Goal: Information Seeking & Learning: Understand process/instructions

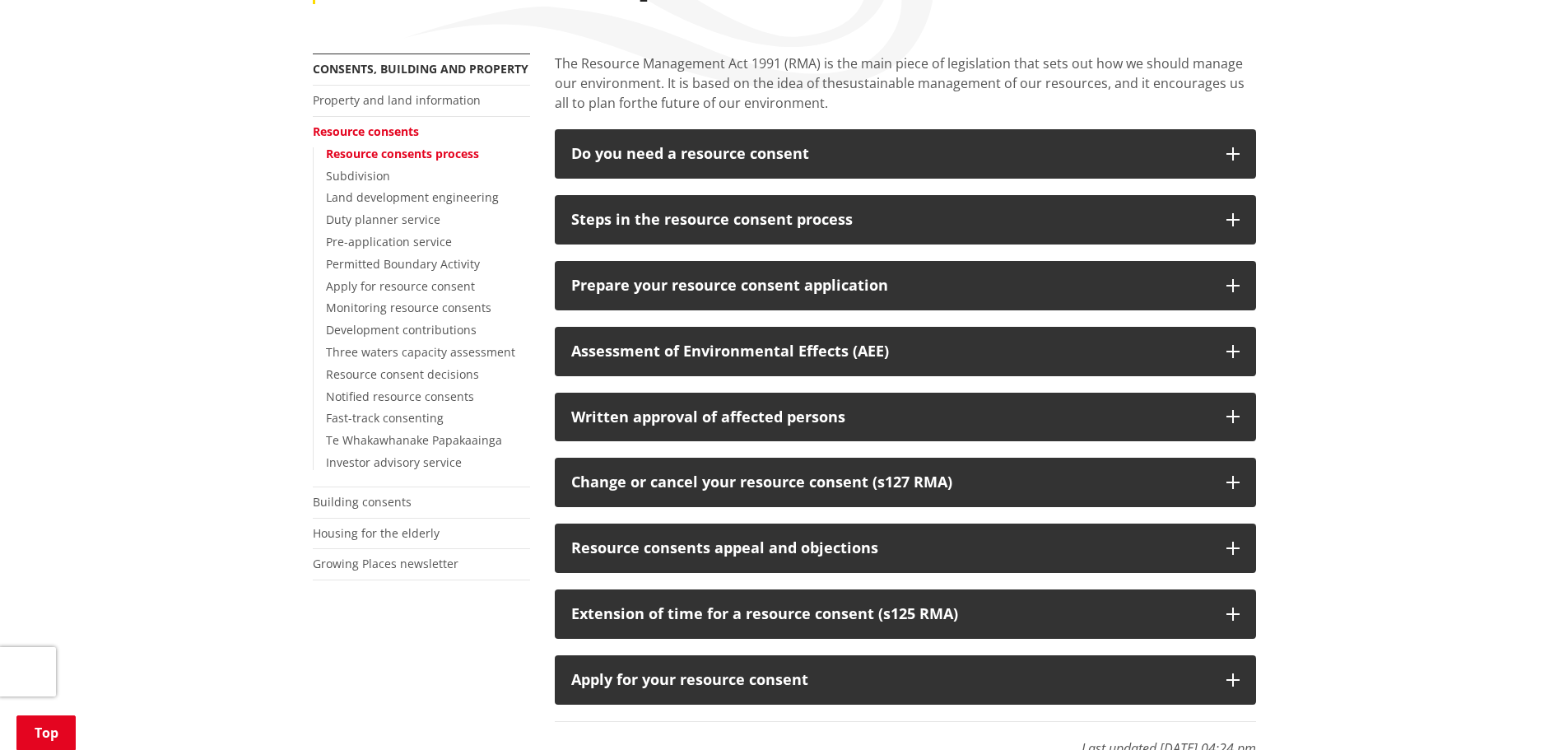
scroll to position [330, 0]
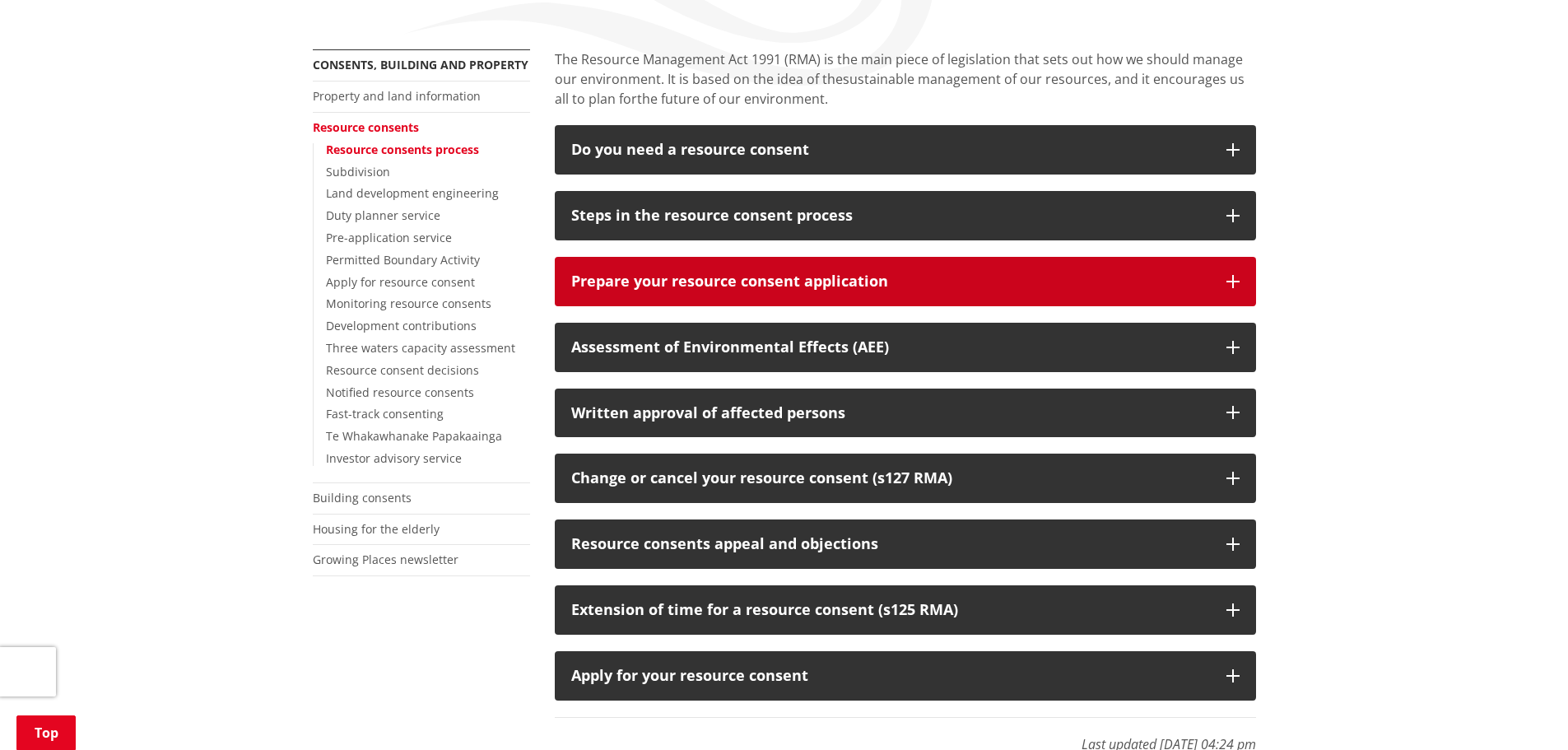
click at [772, 296] on button "Prepare your resource consent application" at bounding box center [905, 281] width 701 height 50
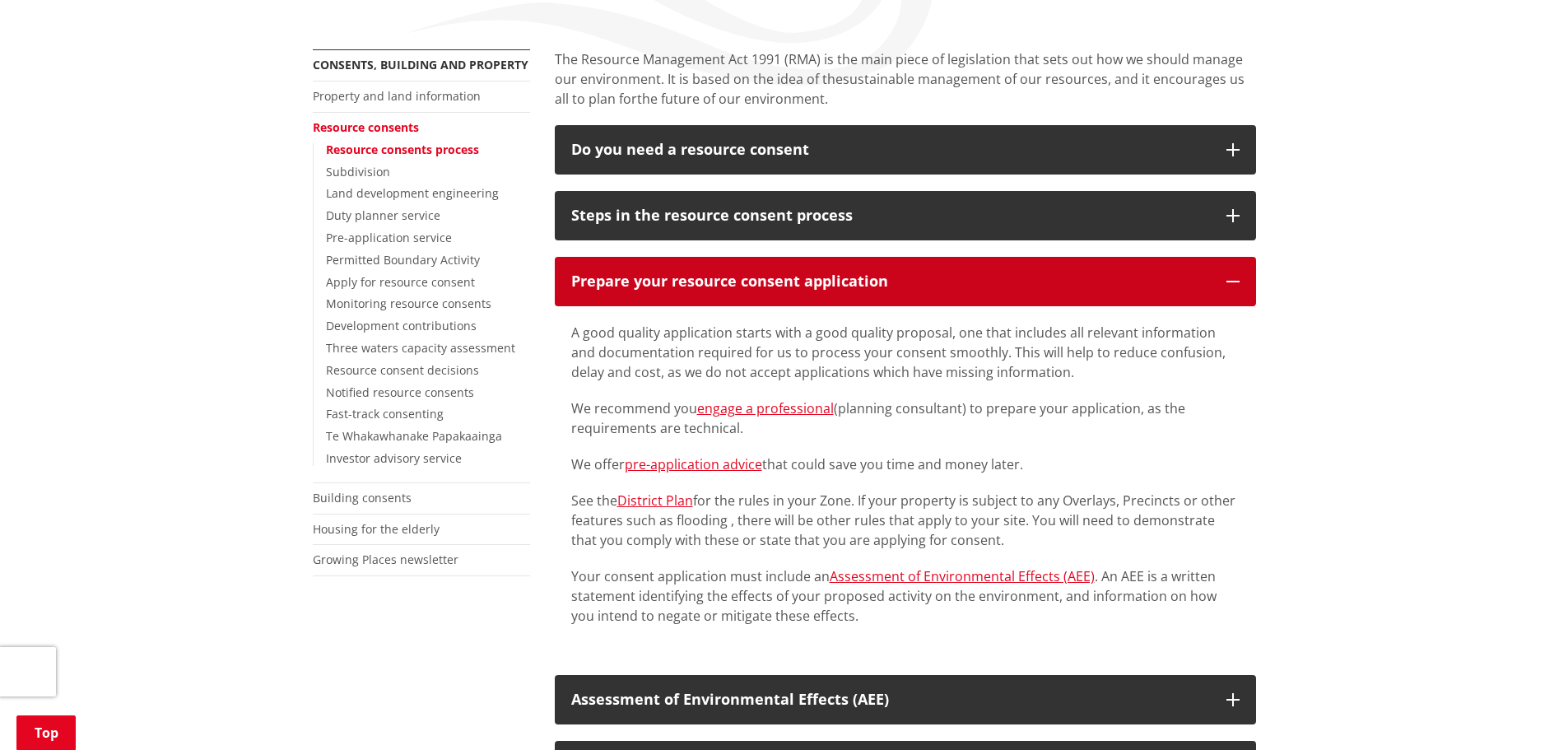
scroll to position [823, 0]
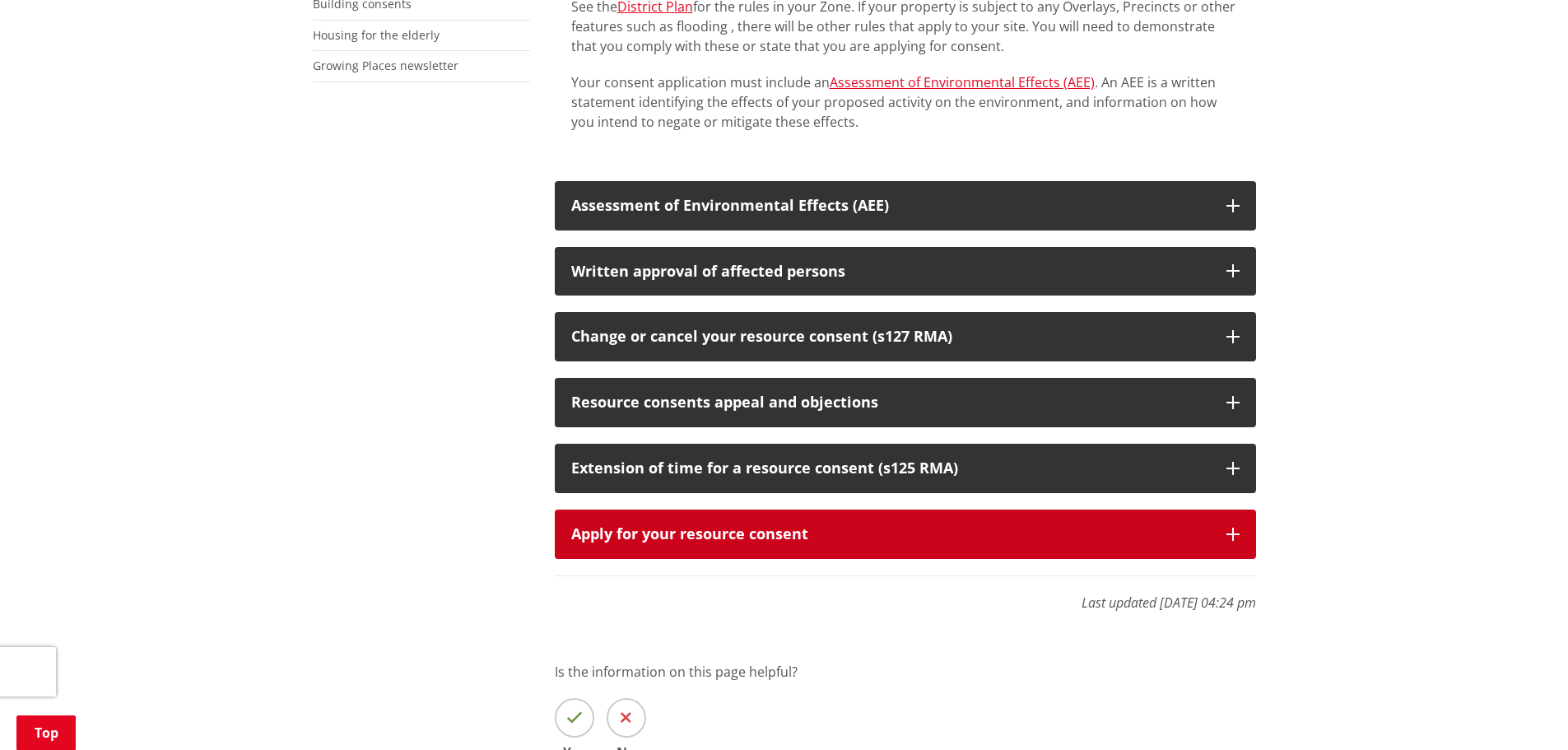
click at [716, 532] on div "Apply for your resource consent" at bounding box center [890, 534] width 638 height 17
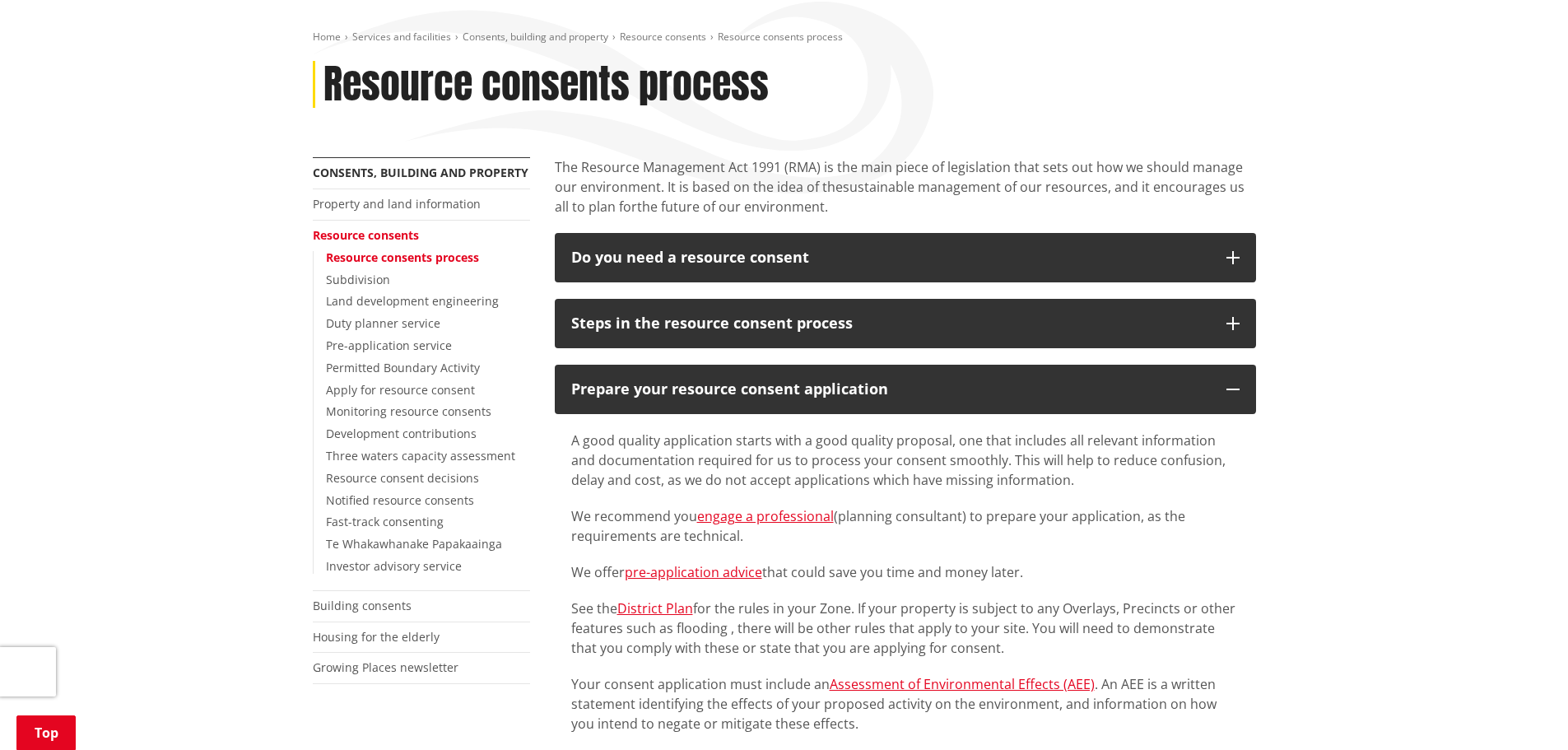
scroll to position [494, 0]
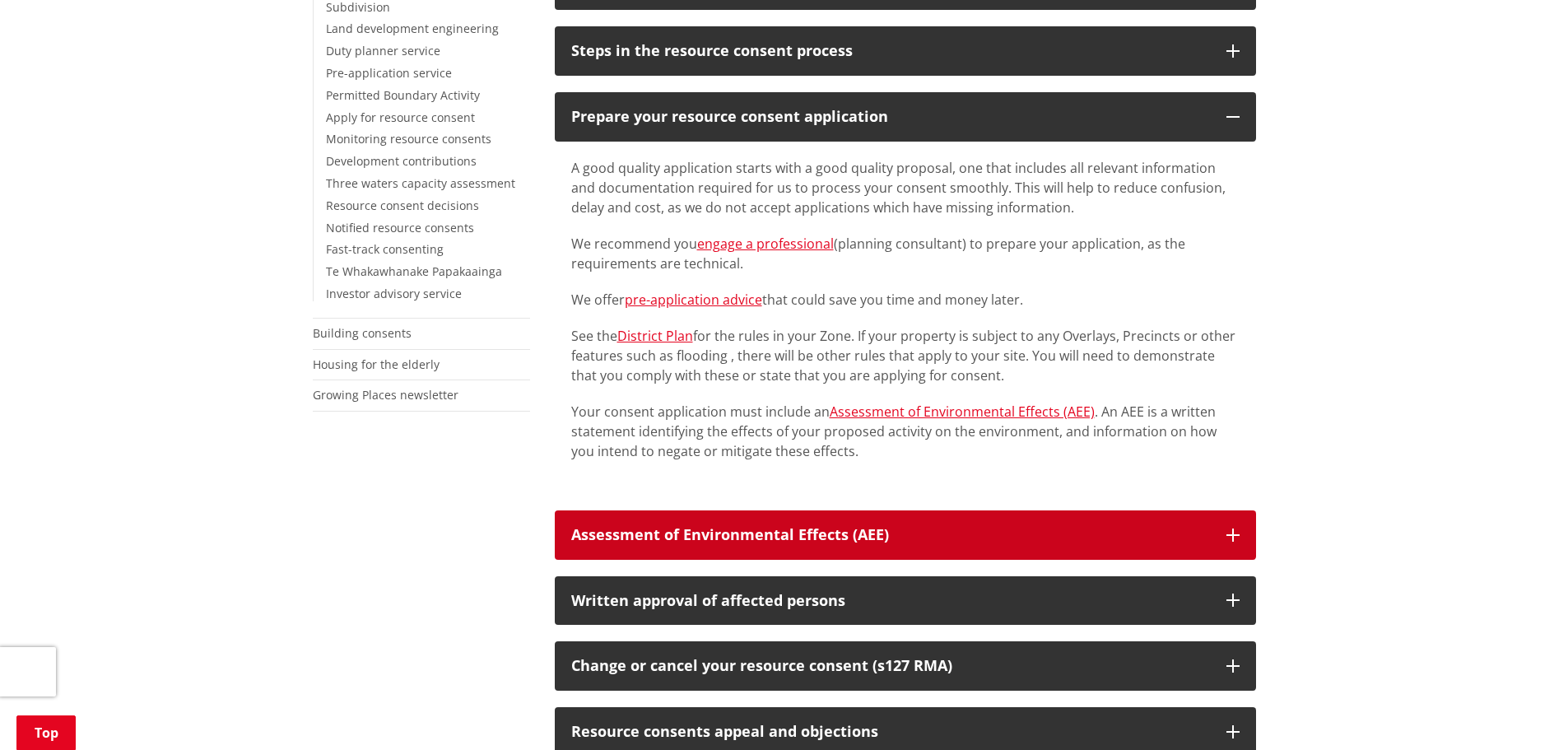
click at [827, 533] on div "Assessment of Environmental Effects (AEE)" at bounding box center [890, 535] width 638 height 17
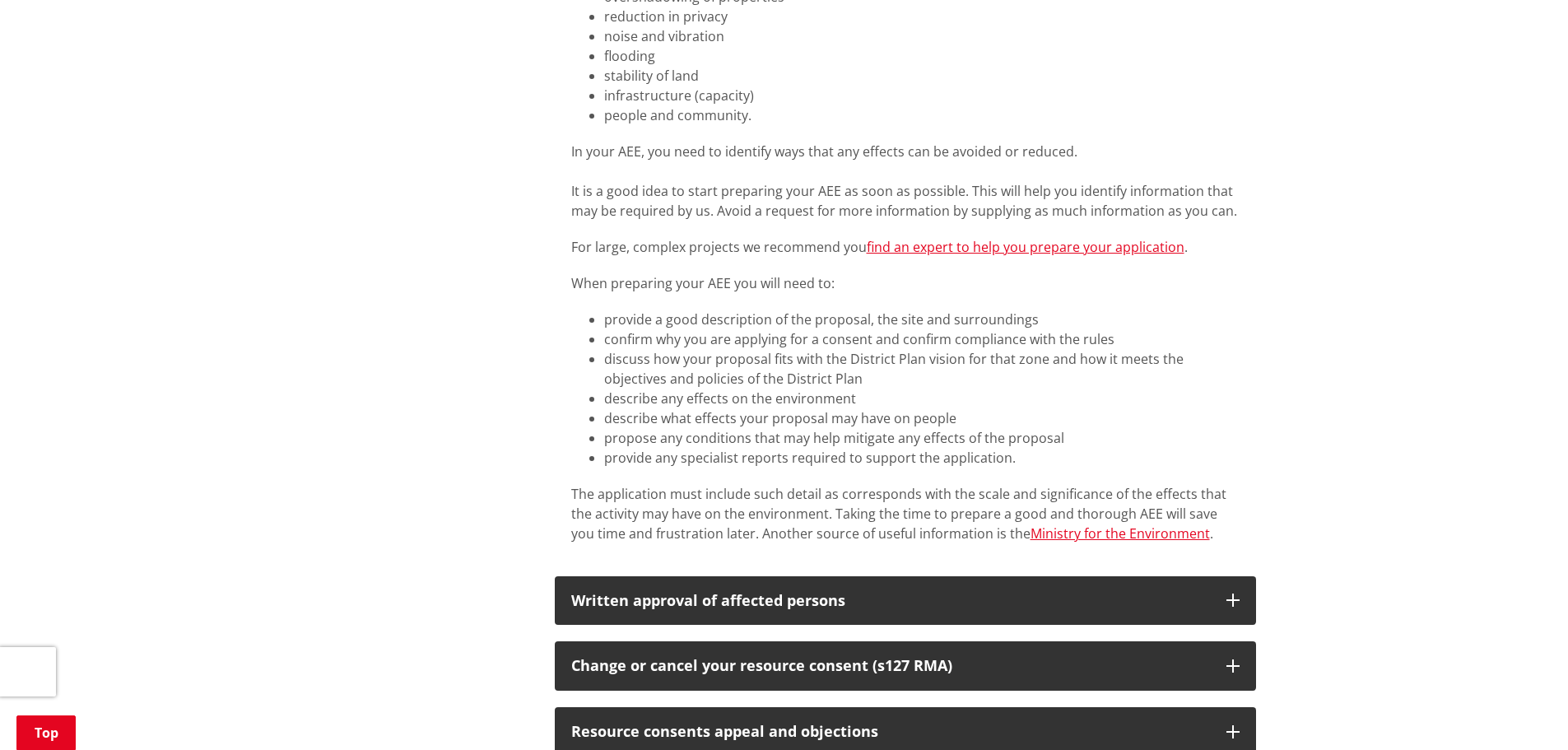
scroll to position [1810, 0]
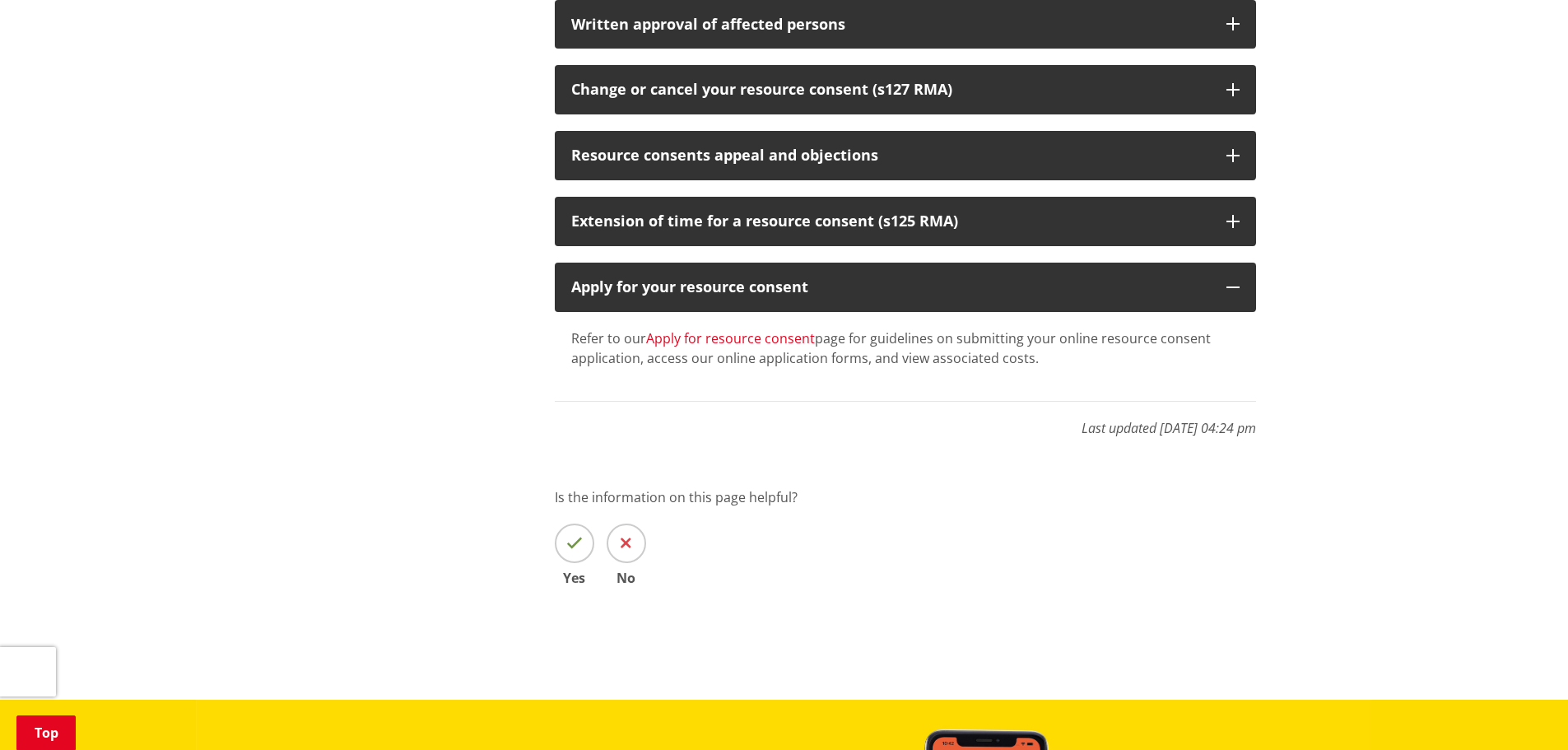
click at [724, 341] on link "Apply for resource consent" at bounding box center [730, 338] width 168 height 18
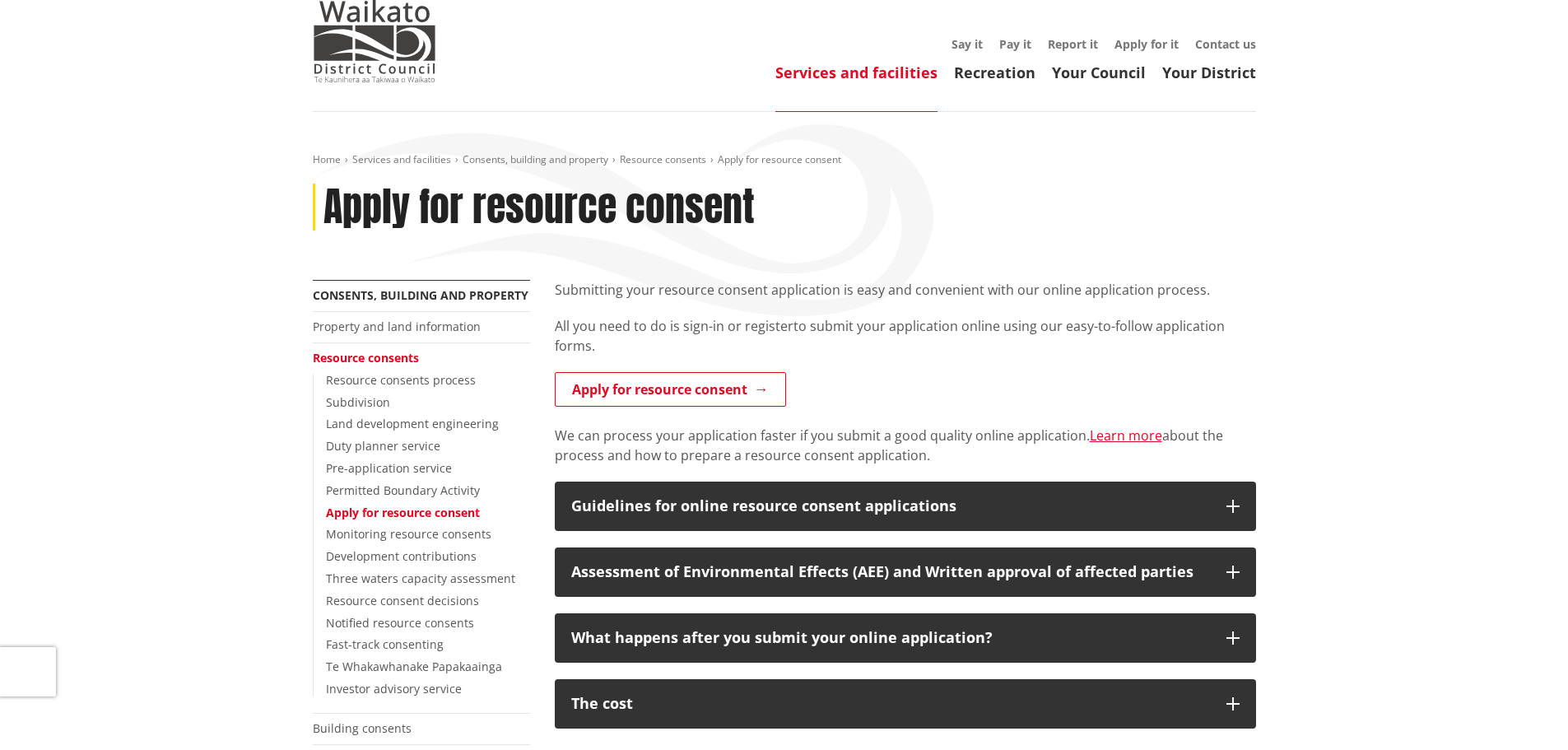
scroll to position [412, 0]
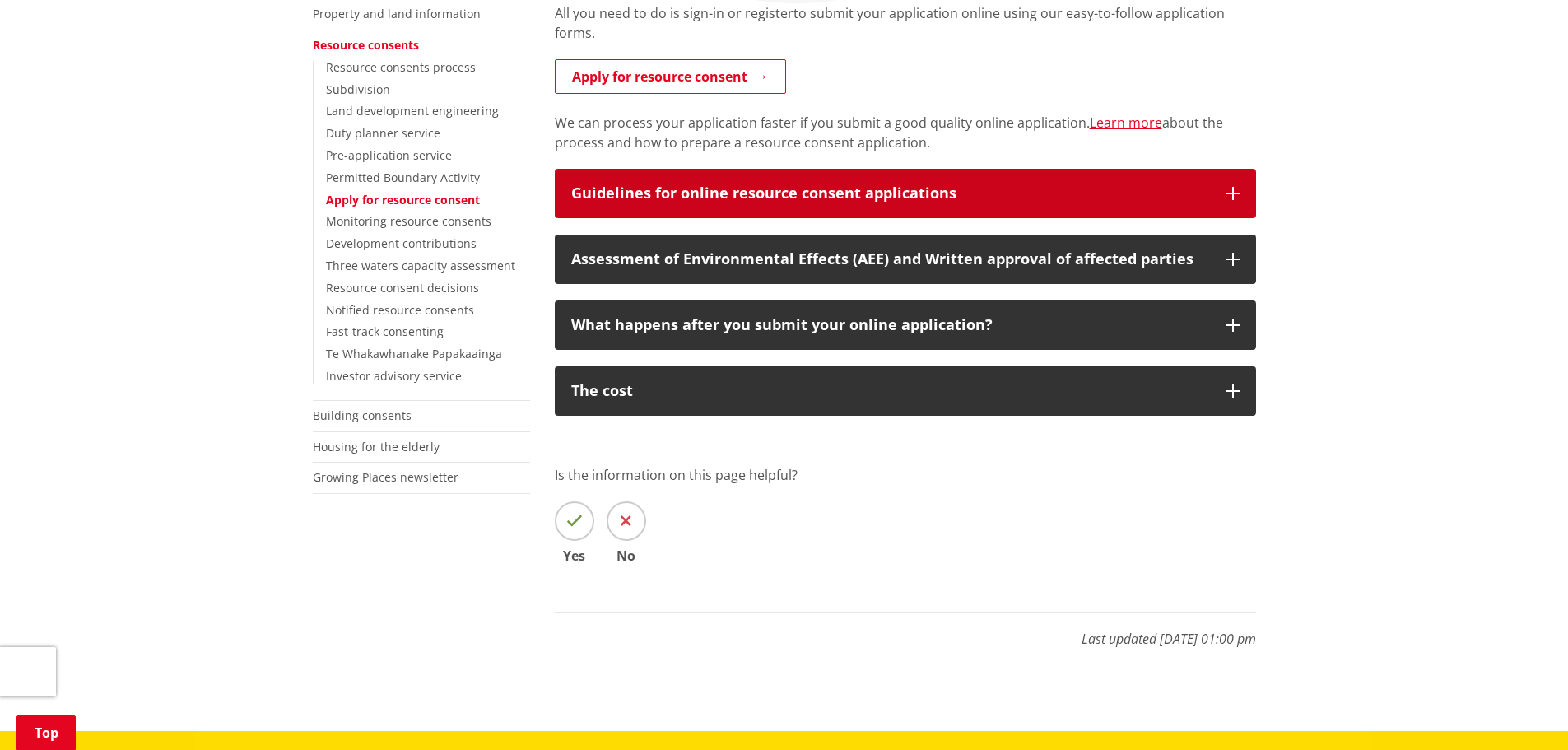
click at [864, 200] on div "Guidelines for online resource consent applications" at bounding box center [890, 193] width 638 height 17
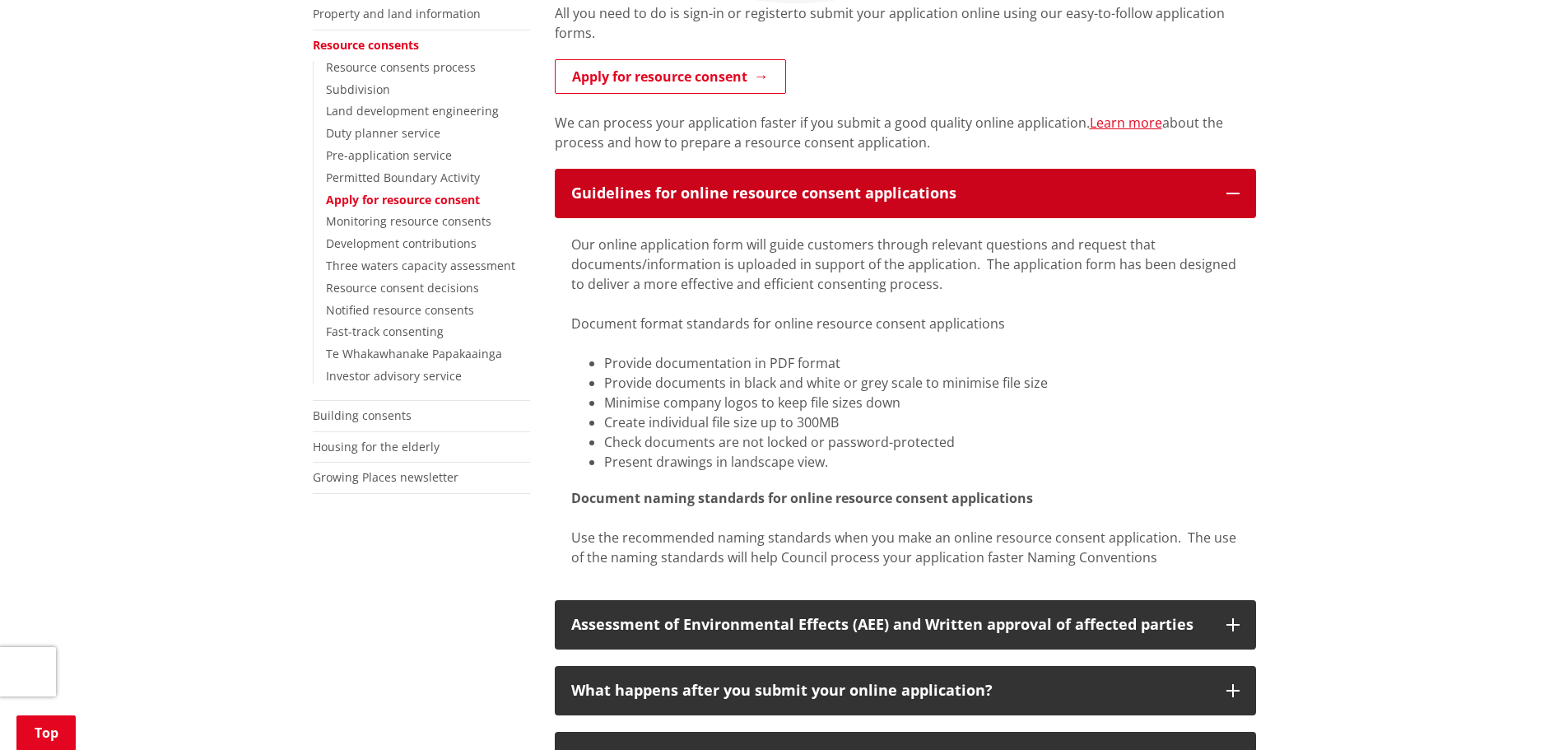
scroll to position [823, 0]
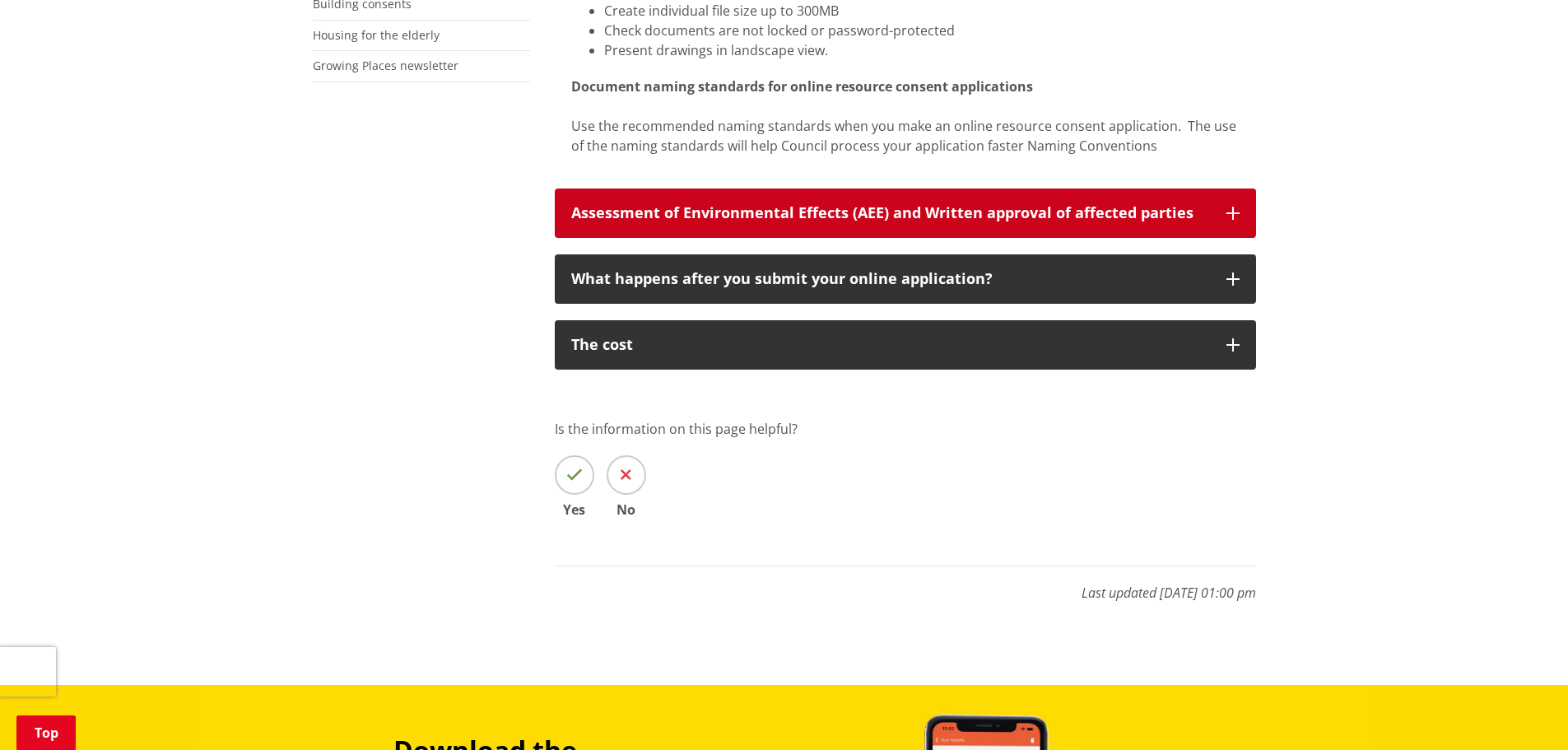
click at [941, 228] on button "Assessment of Environmental Effects (AEE) and Written approval of affected part…" at bounding box center [905, 213] width 701 height 50
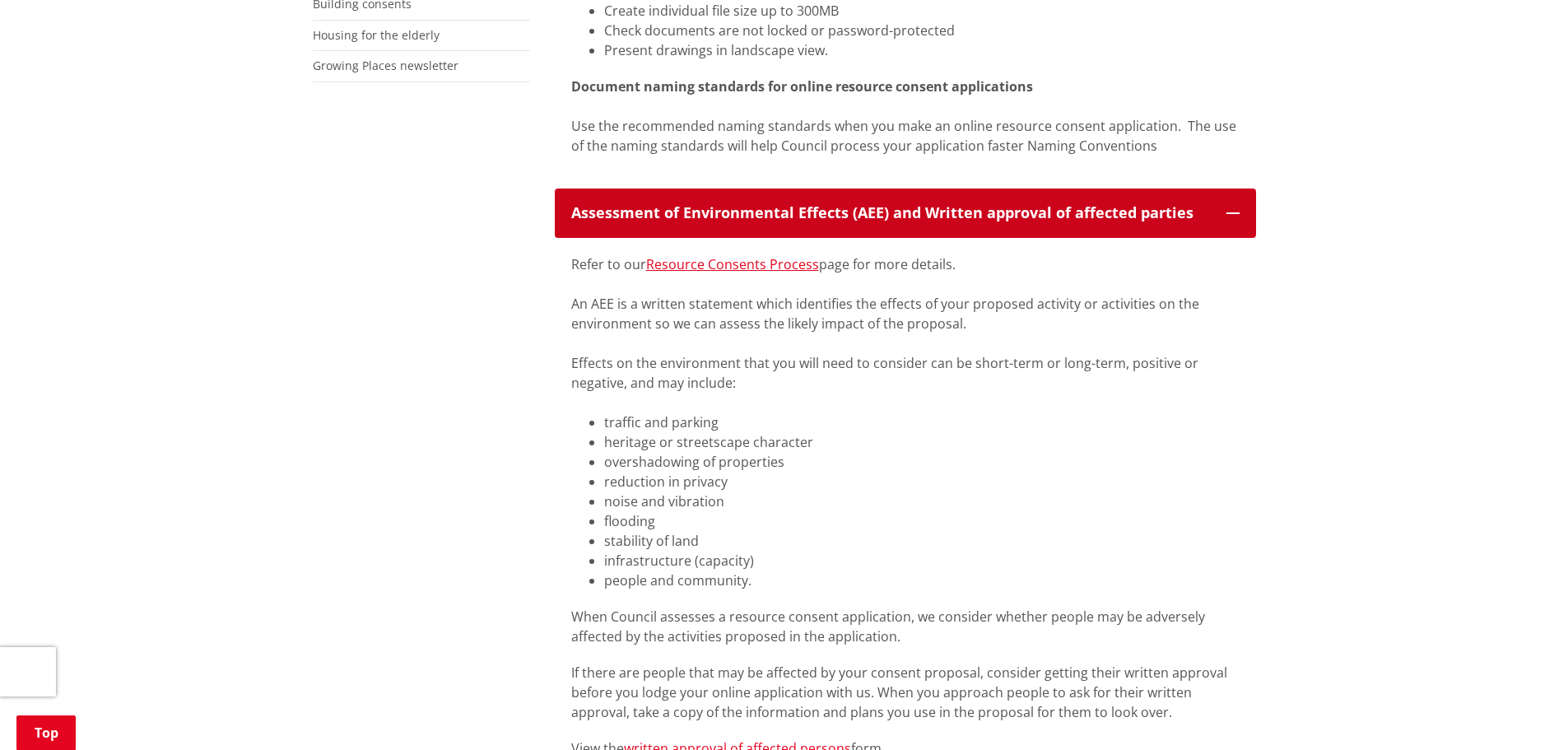
scroll to position [1235, 0]
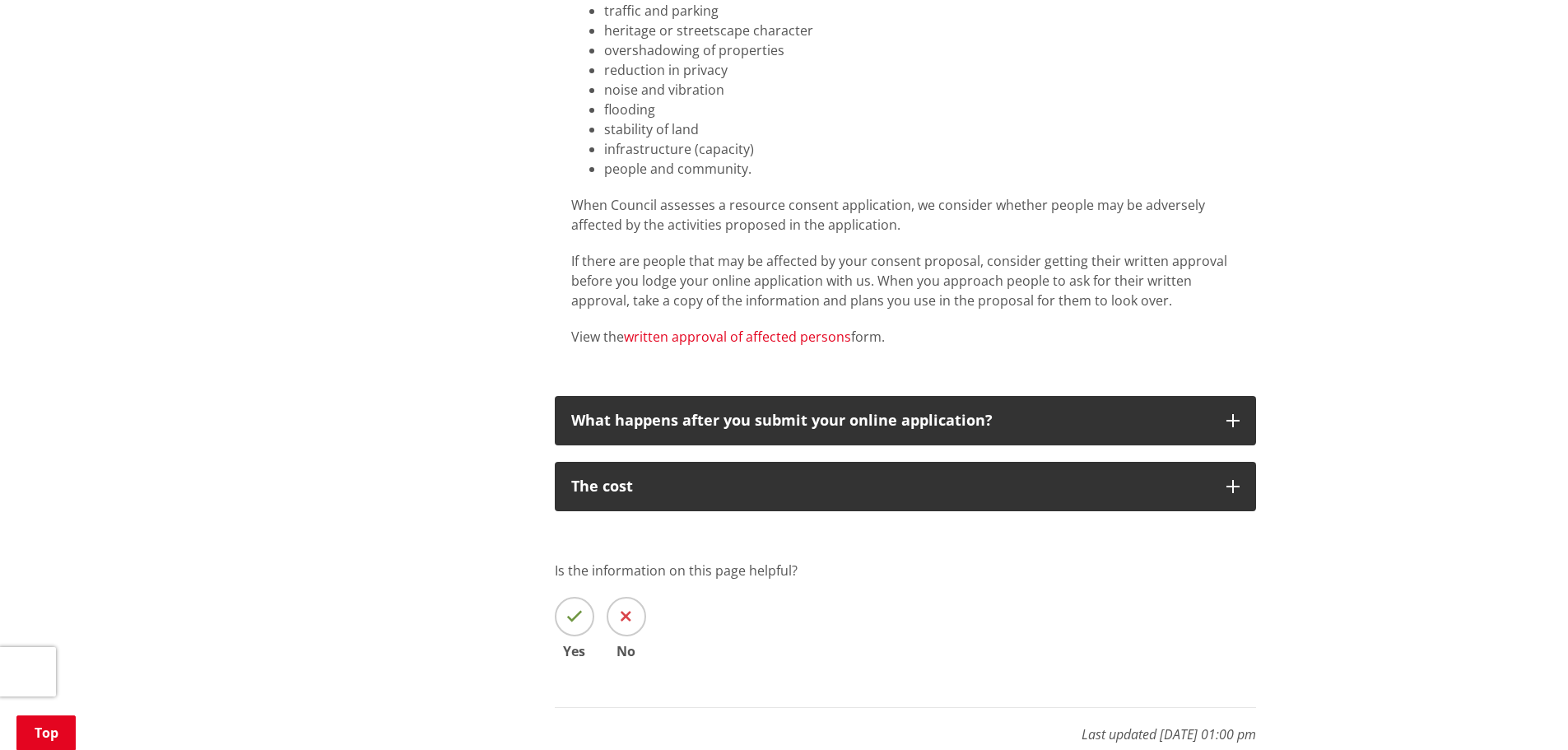
click at [828, 344] on link "written approval of affected persons" at bounding box center [737, 337] width 227 height 18
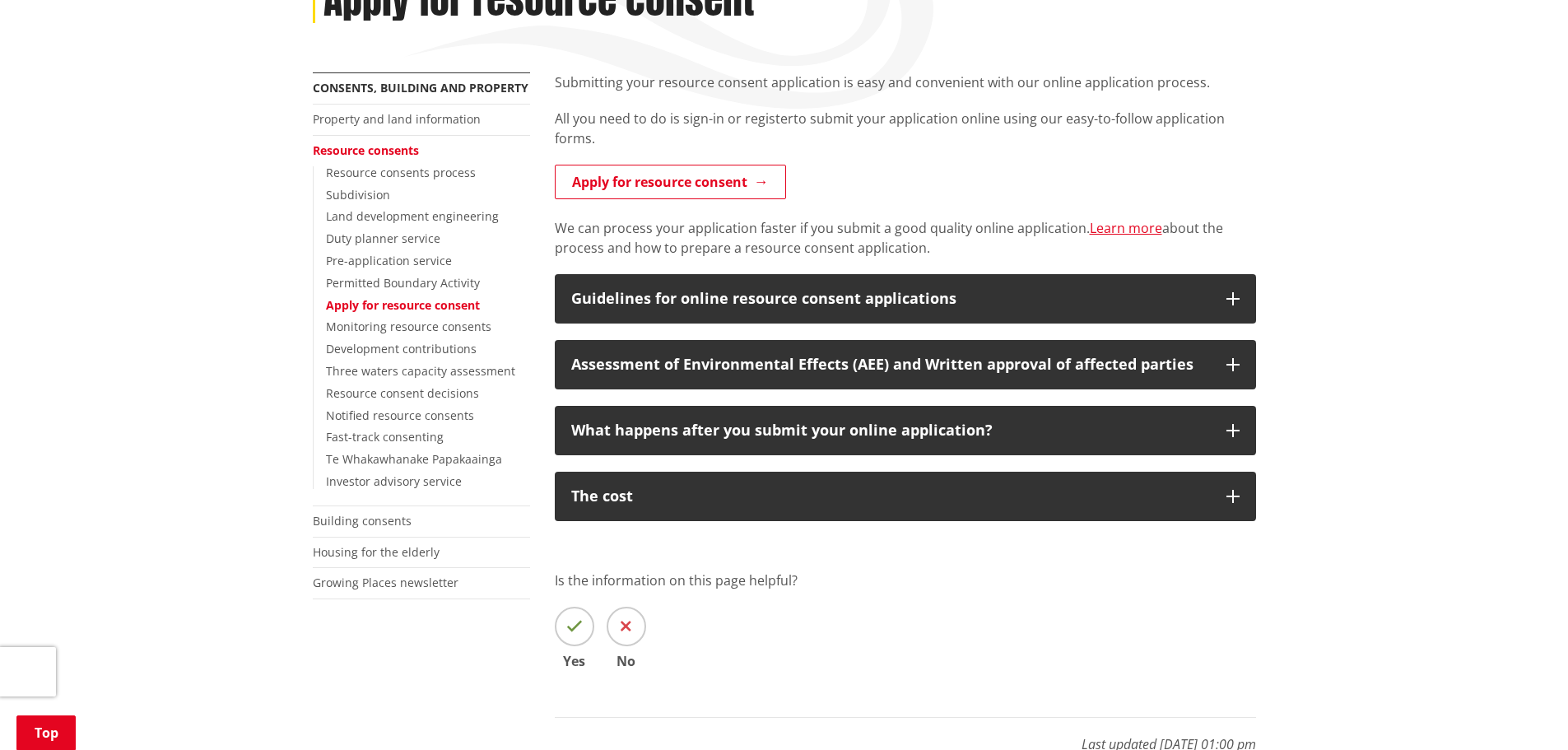
scroll to position [295, 0]
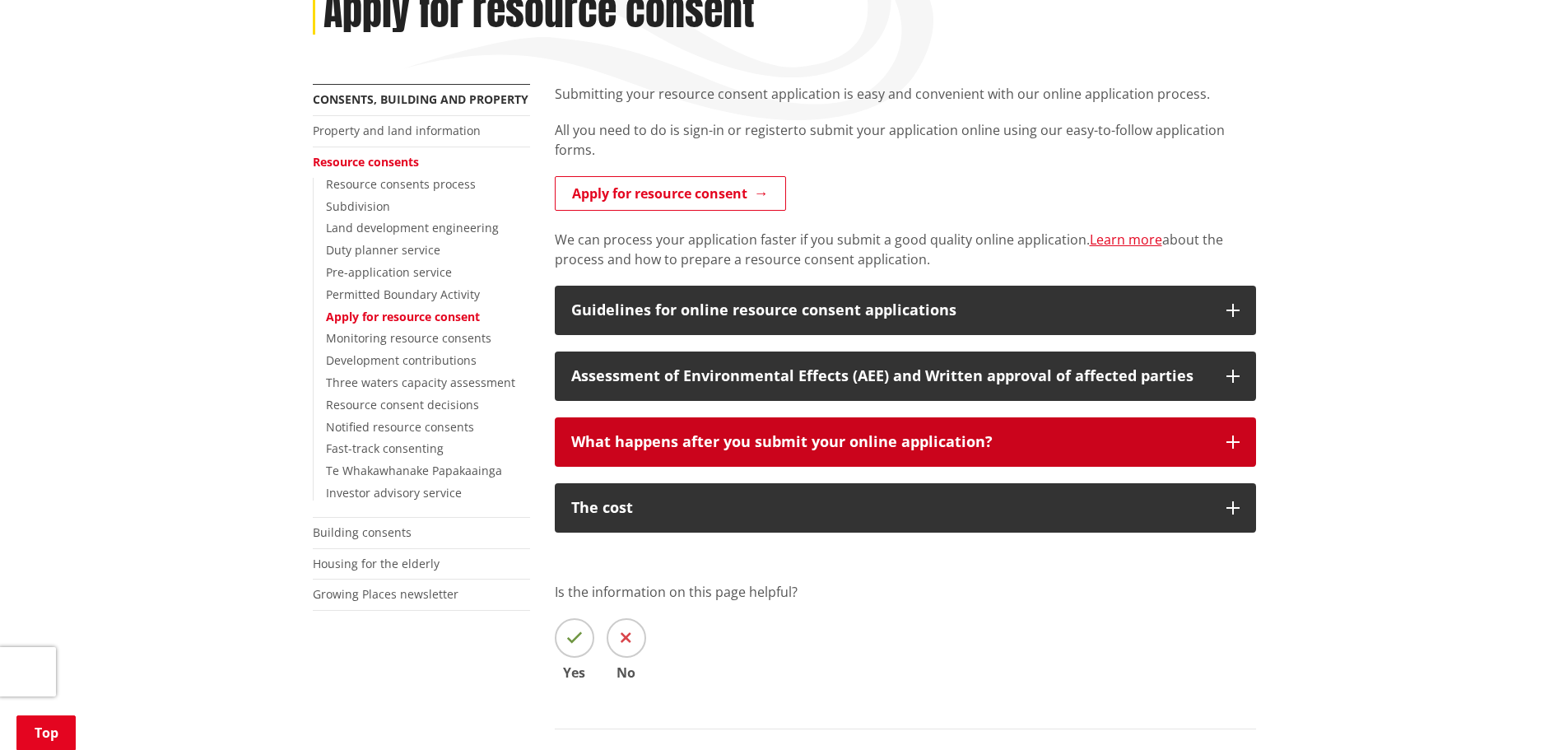
click at [917, 428] on button "What happens after you submit your online application?" at bounding box center [905, 442] width 701 height 50
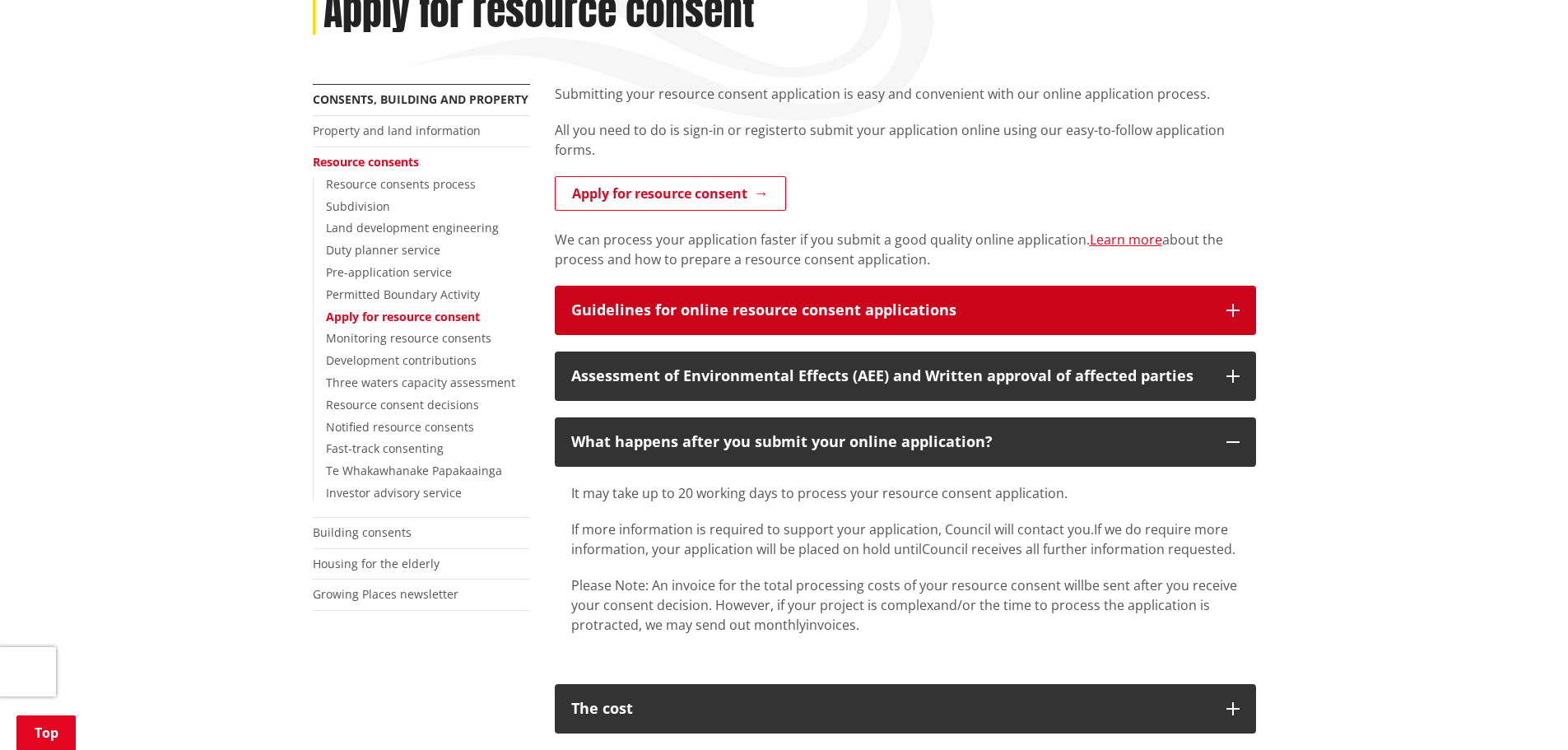
click at [890, 320] on button "Guidelines for online resource consent applications" at bounding box center [905, 310] width 701 height 50
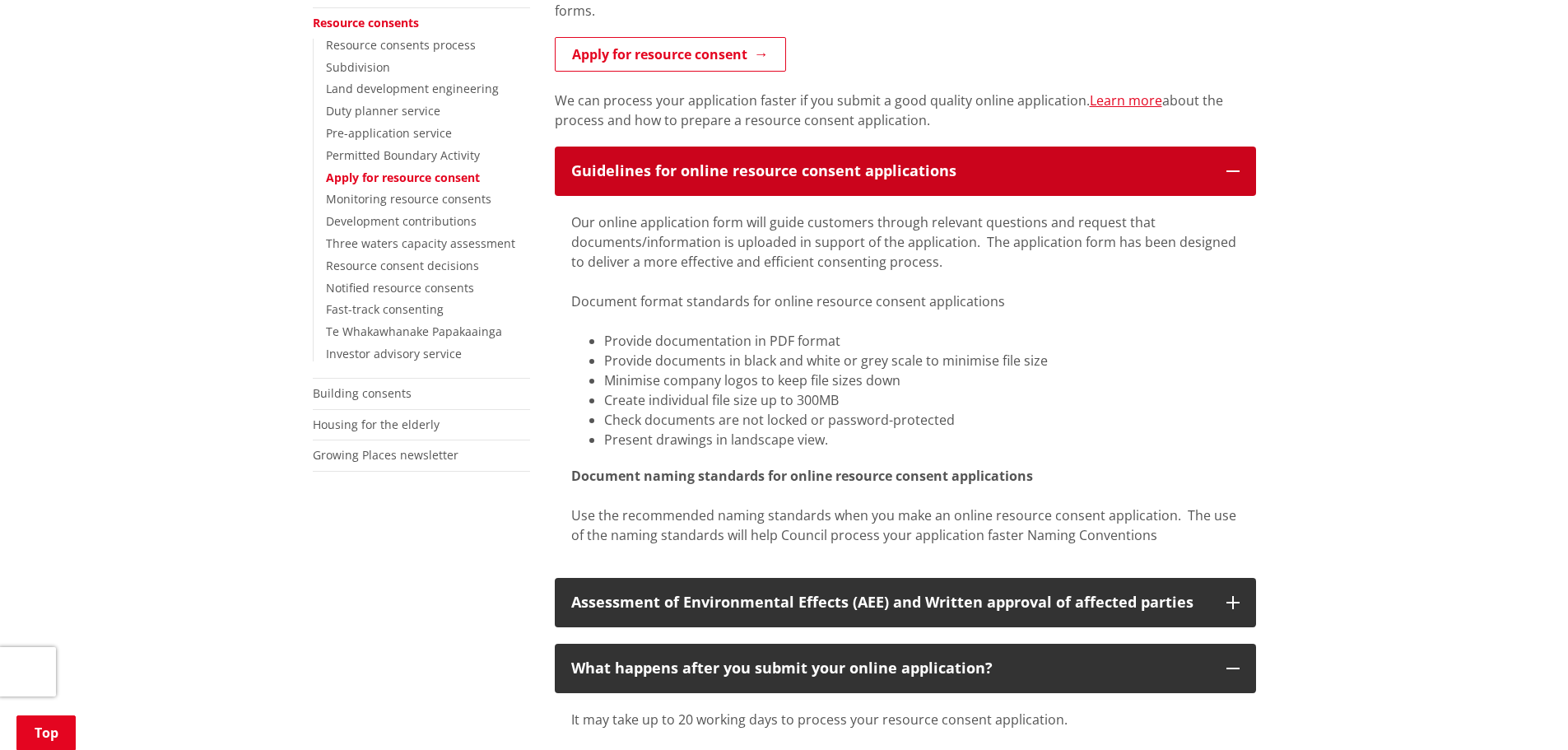
scroll to position [460, 0]
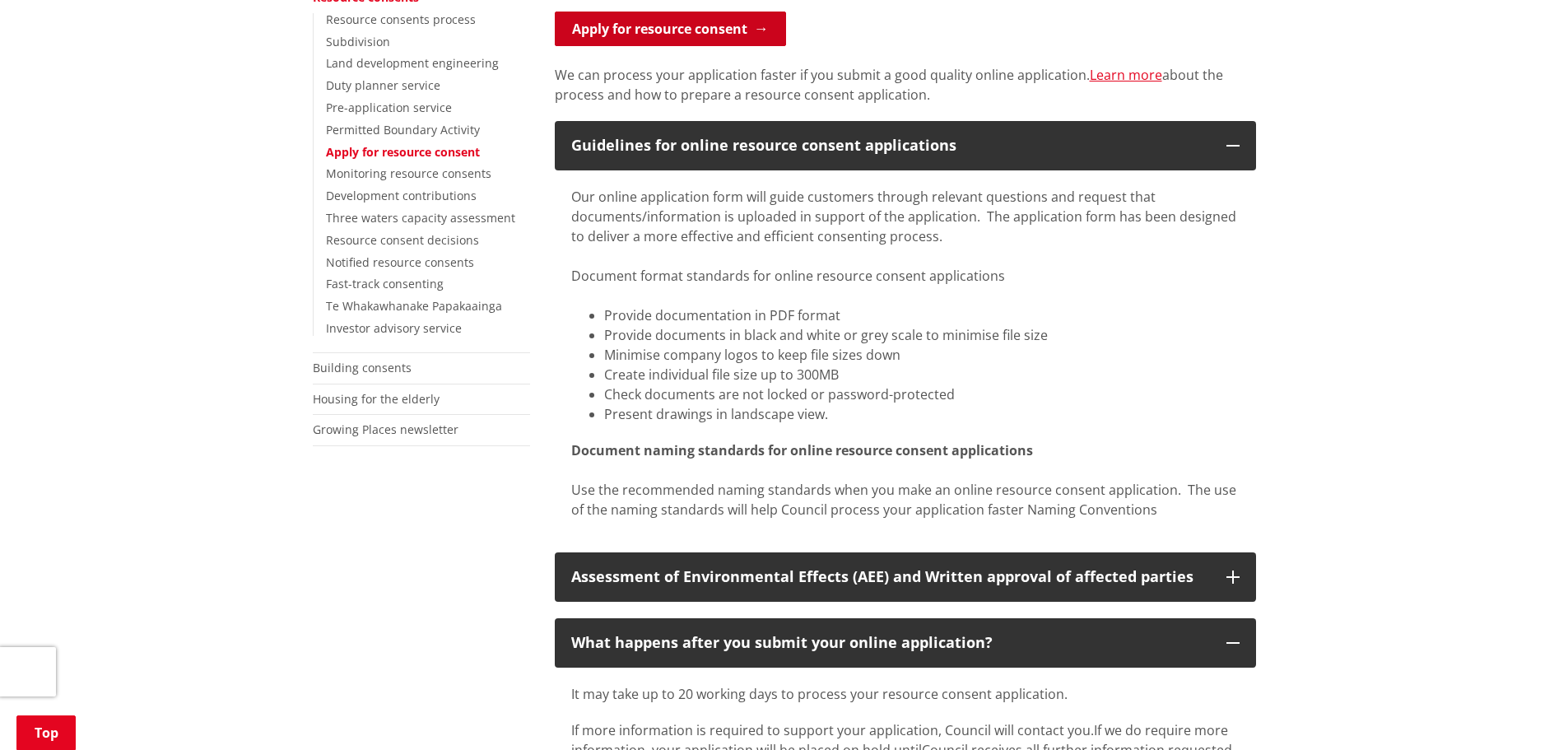
click at [754, 27] on link "Apply for resource consent" at bounding box center [670, 29] width 231 height 35
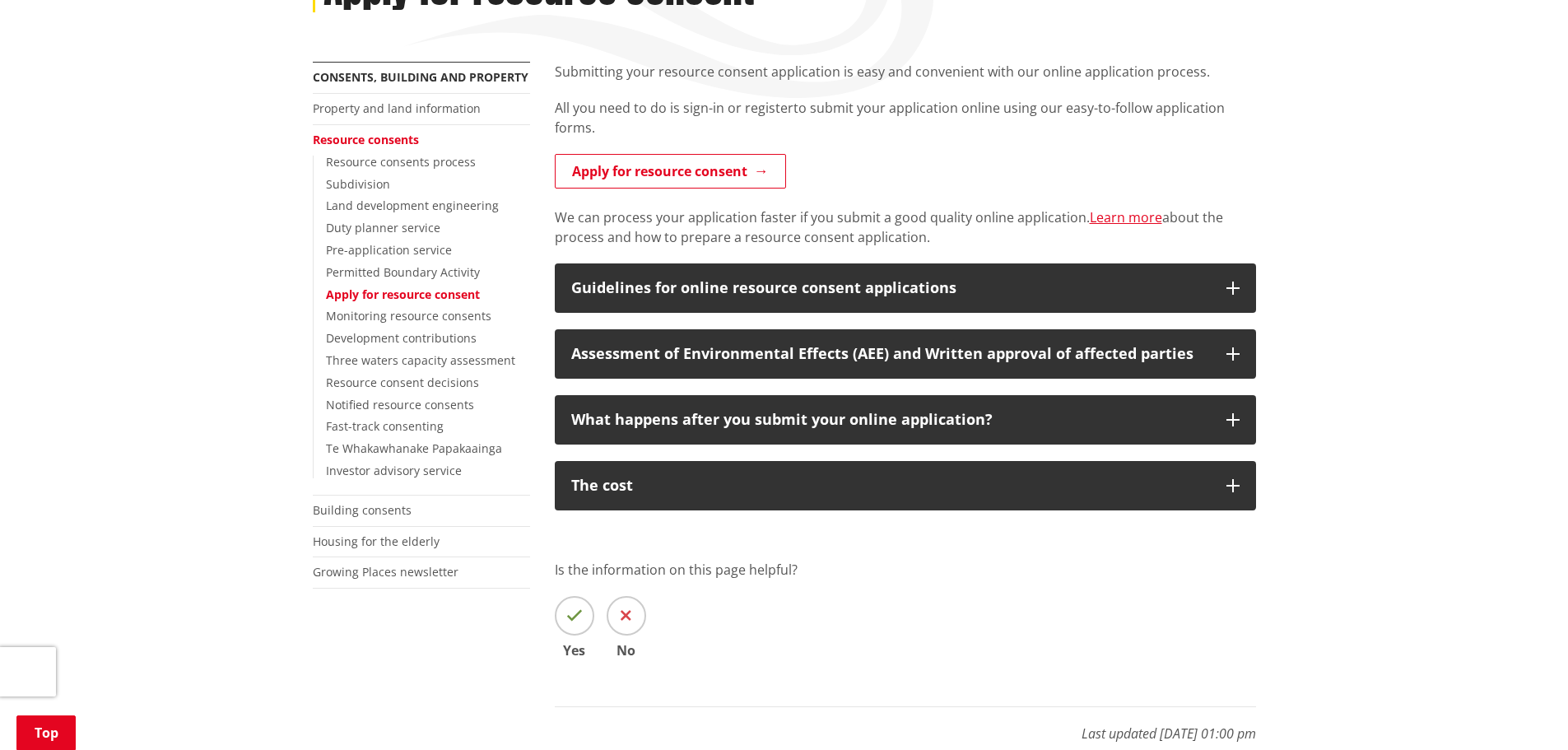
scroll to position [295, 0]
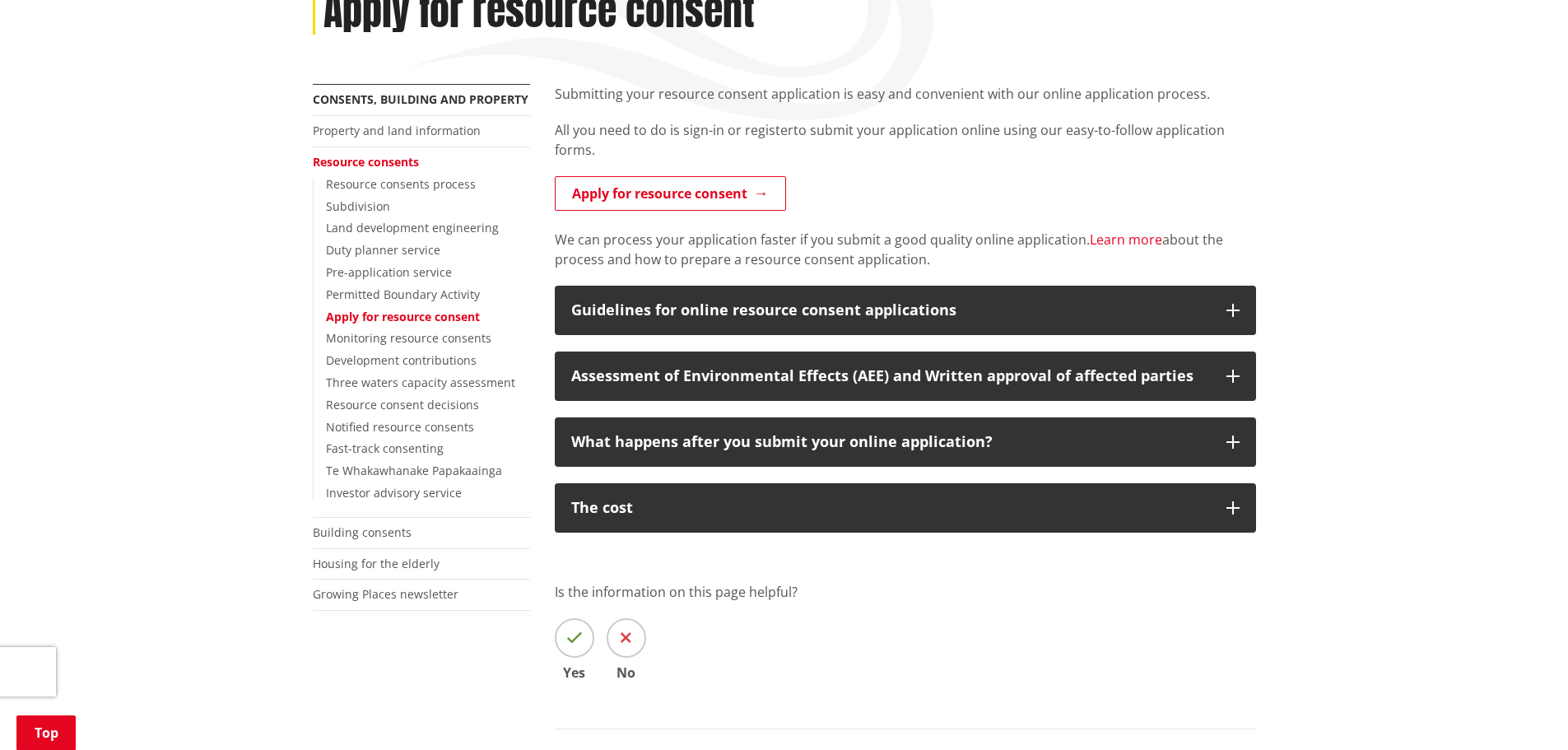
click at [1123, 244] on link "Learn more" at bounding box center [1126, 239] width 72 height 18
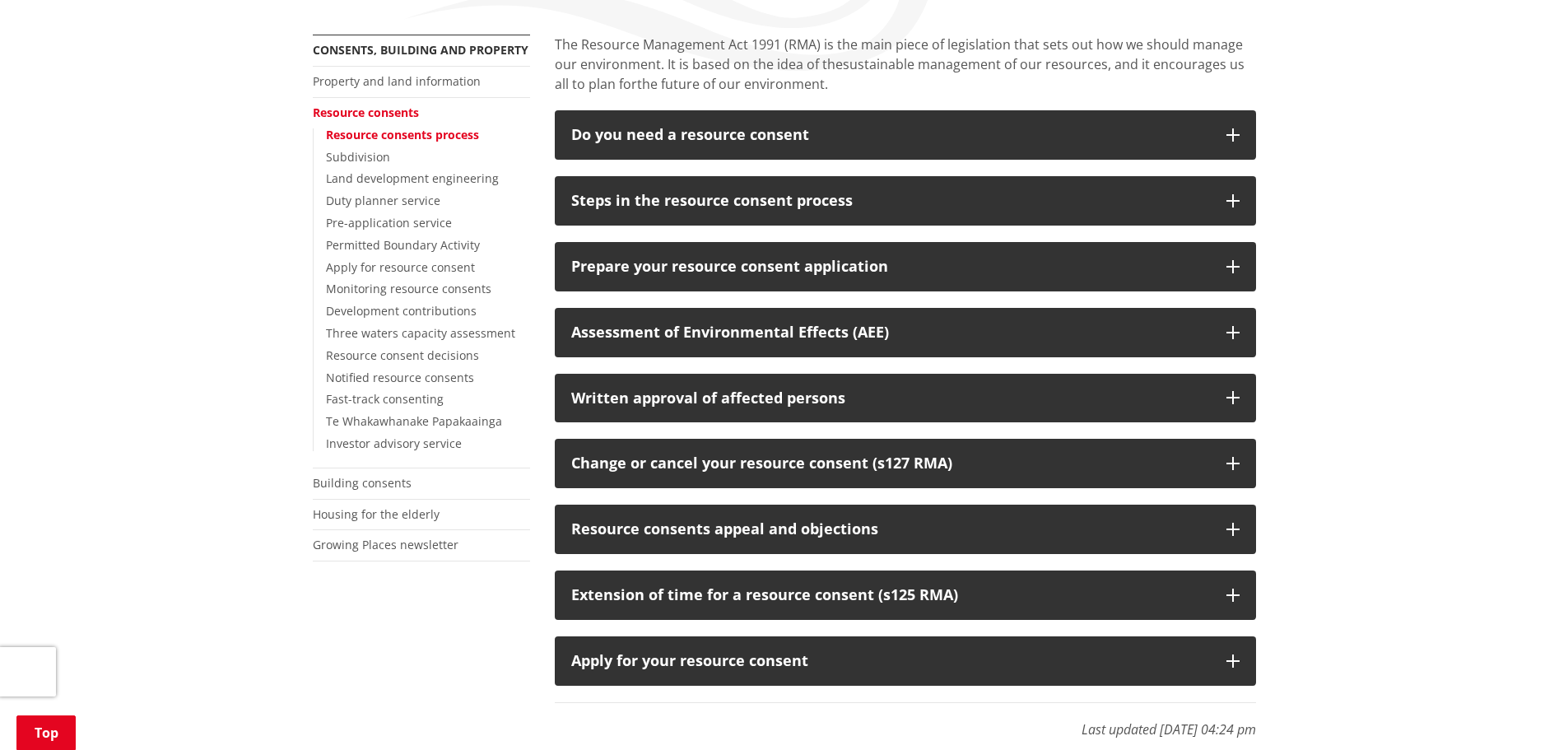
scroll to position [412, 0]
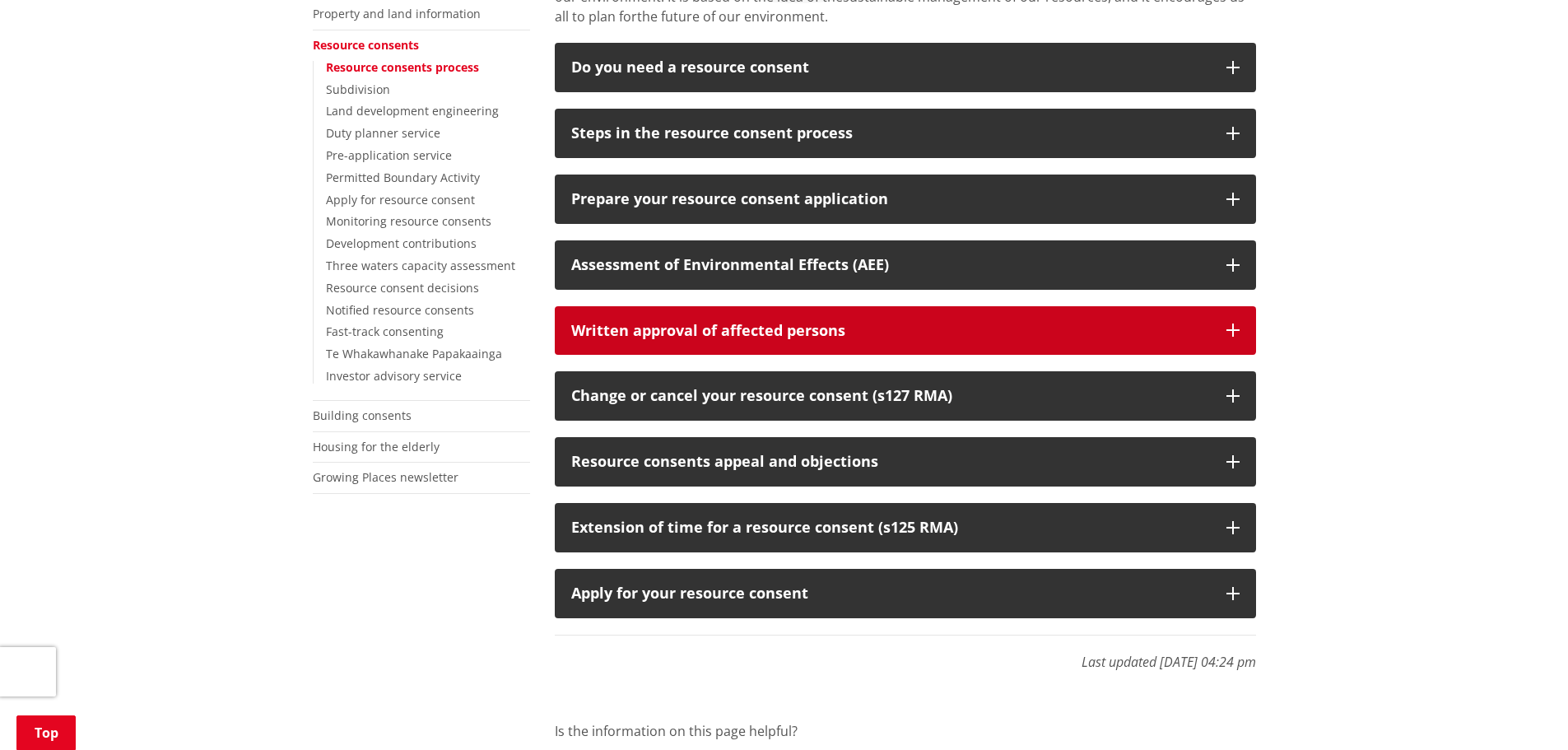
click at [1087, 317] on button "Written approval of affected persons" at bounding box center [905, 331] width 701 height 50
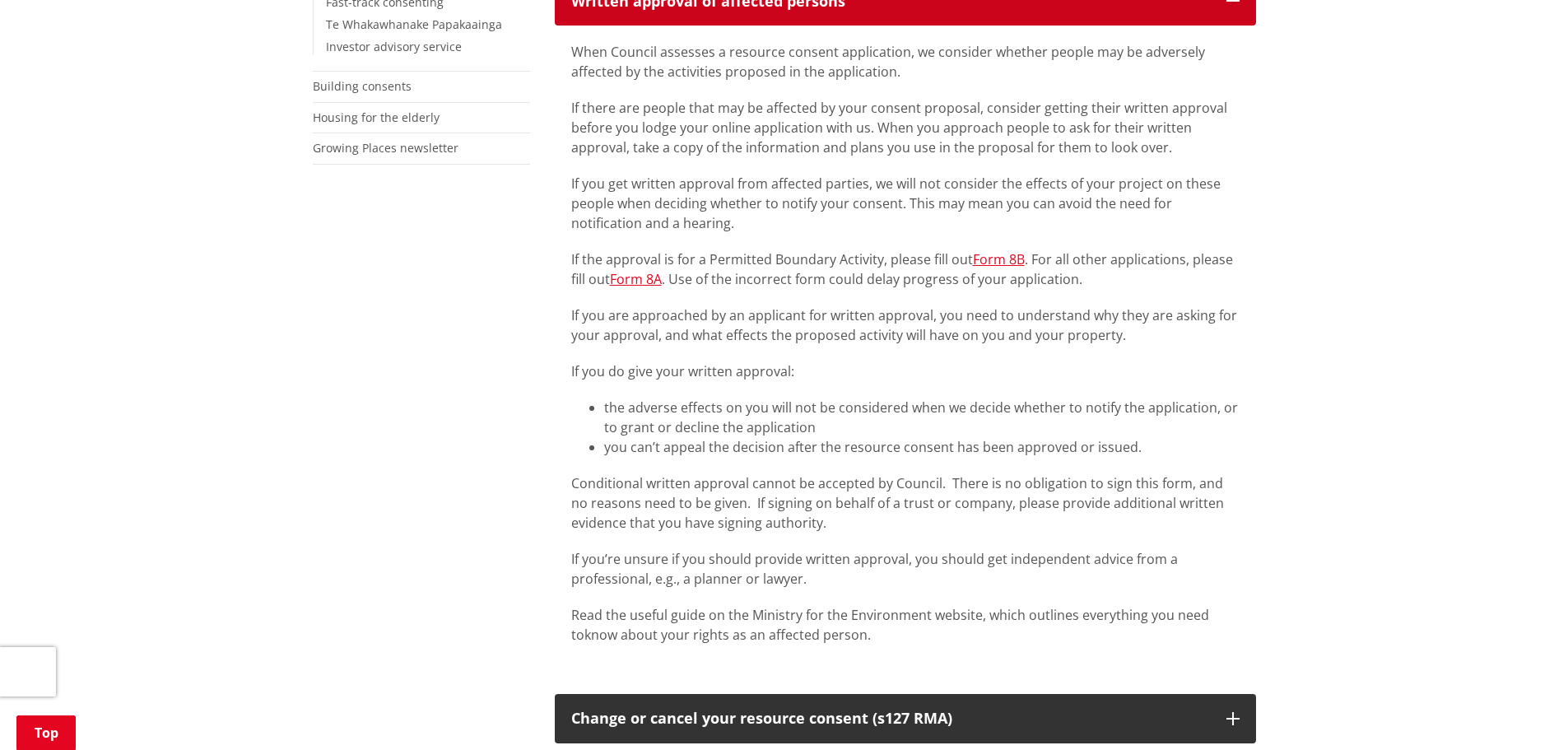
scroll to position [1152, 0]
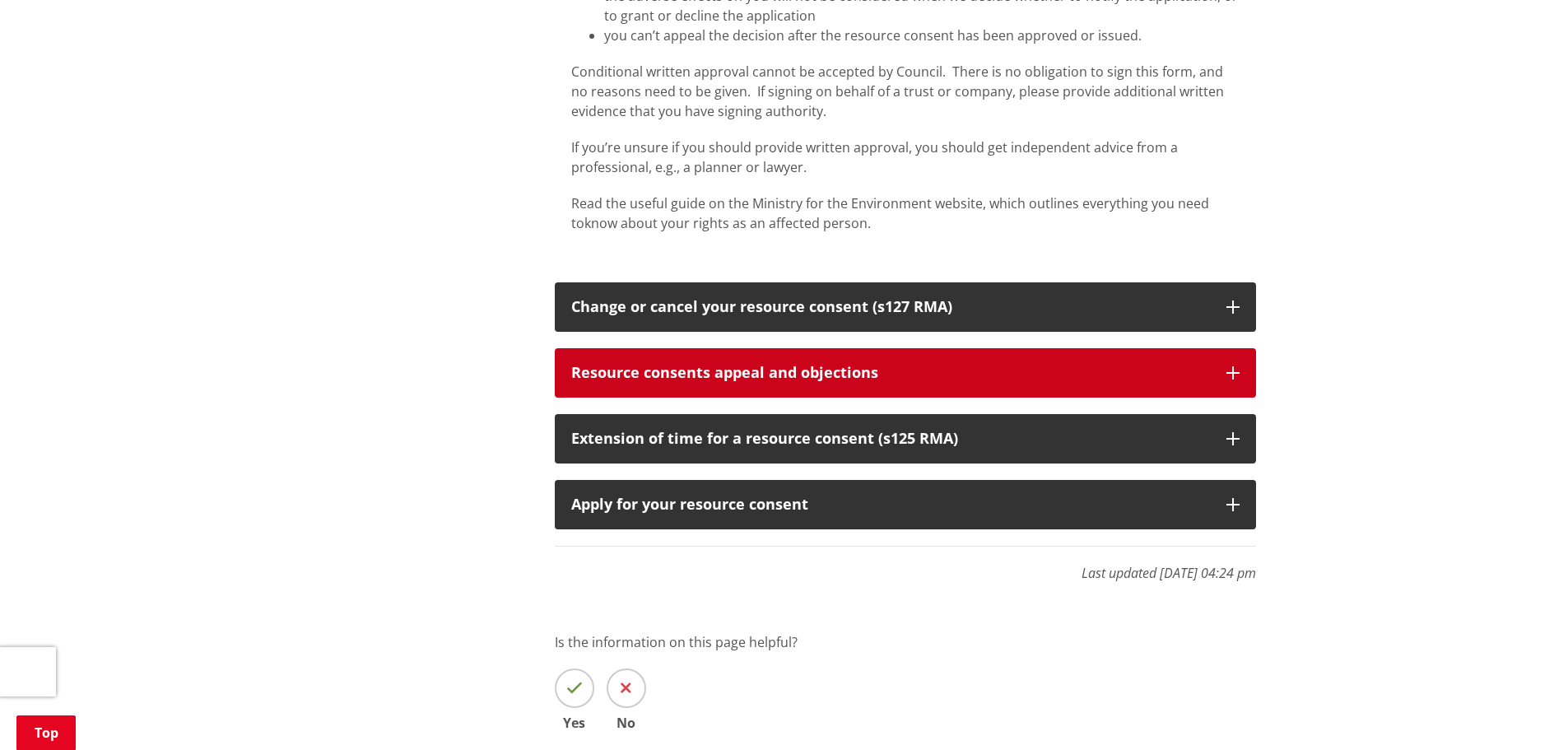
click at [1067, 366] on div "Resource consents appeal and objections" at bounding box center [890, 372] width 638 height 17
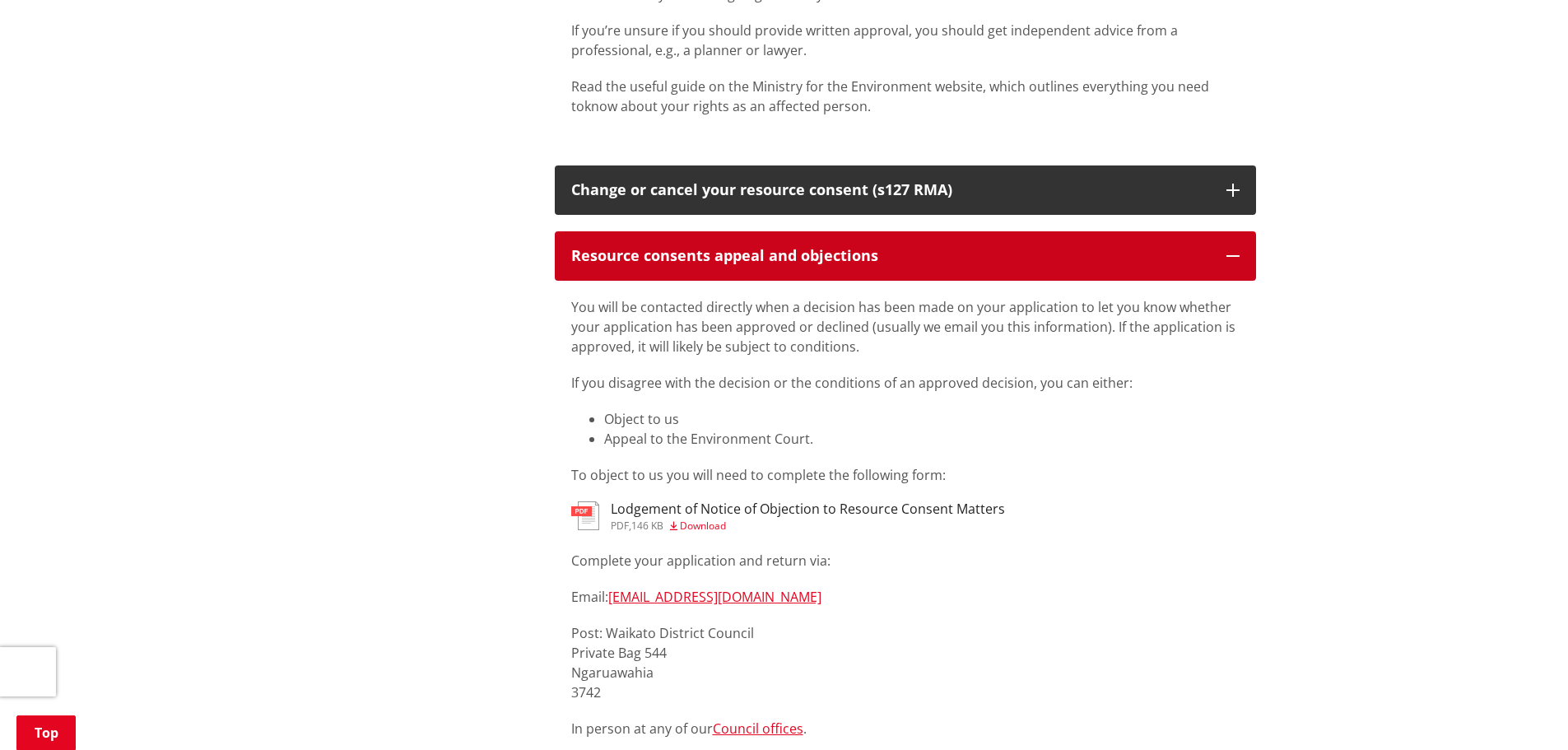
scroll to position [1317, 0]
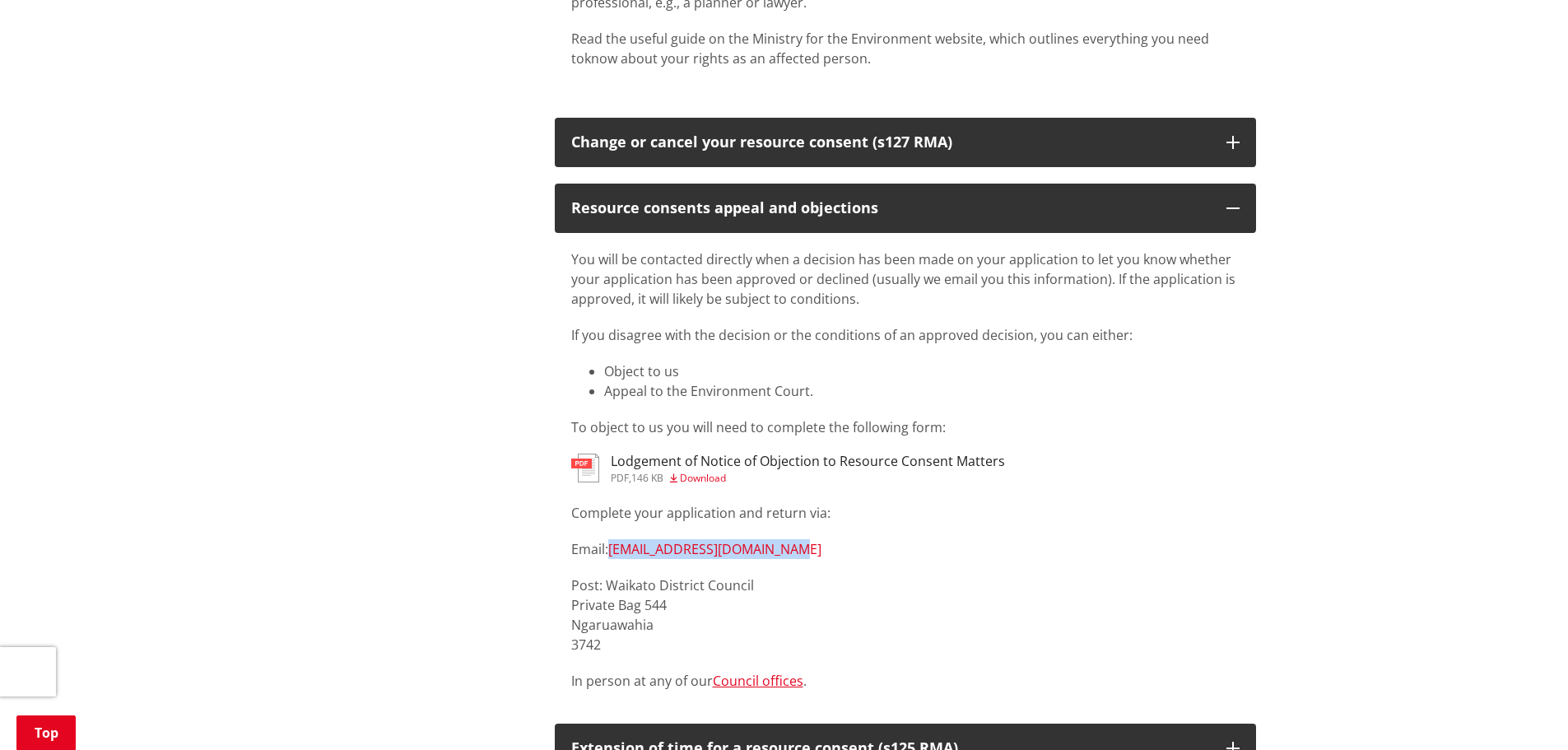
drag, startPoint x: 797, startPoint y: 545, endPoint x: 612, endPoint y: 548, distance: 185.0
click at [612, 548] on p "Email: [EMAIL_ADDRESS][DOMAIN_NAME]" at bounding box center [905, 549] width 668 height 20
copy link "[EMAIL_ADDRESS][DOMAIN_NAME]"
click at [417, 333] on div "More from this section Consents, building and property Property and land inform…" at bounding box center [784, 74] width 968 height 2026
